Goal: Task Accomplishment & Management: Manage account settings

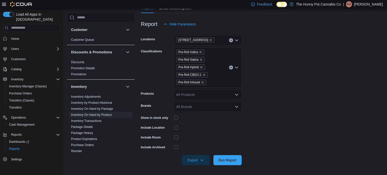
scroll to position [16, 0]
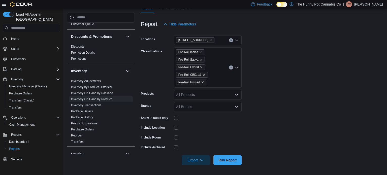
click at [372, 3] on p "Ryckolos Griffiths" at bounding box center [368, 4] width 29 height 6
click at [352, 45] on button "Sign Out" at bounding box center [358, 48] width 46 height 8
